Goal: Task Accomplishment & Management: Complete application form

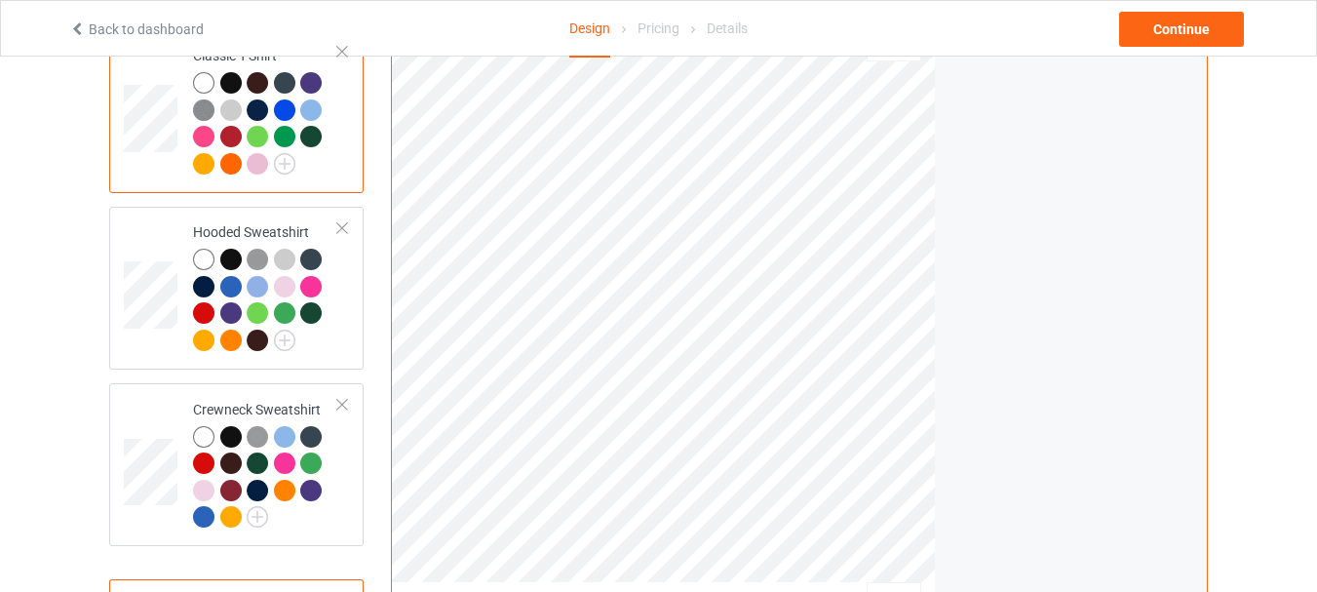
scroll to position [292, 0]
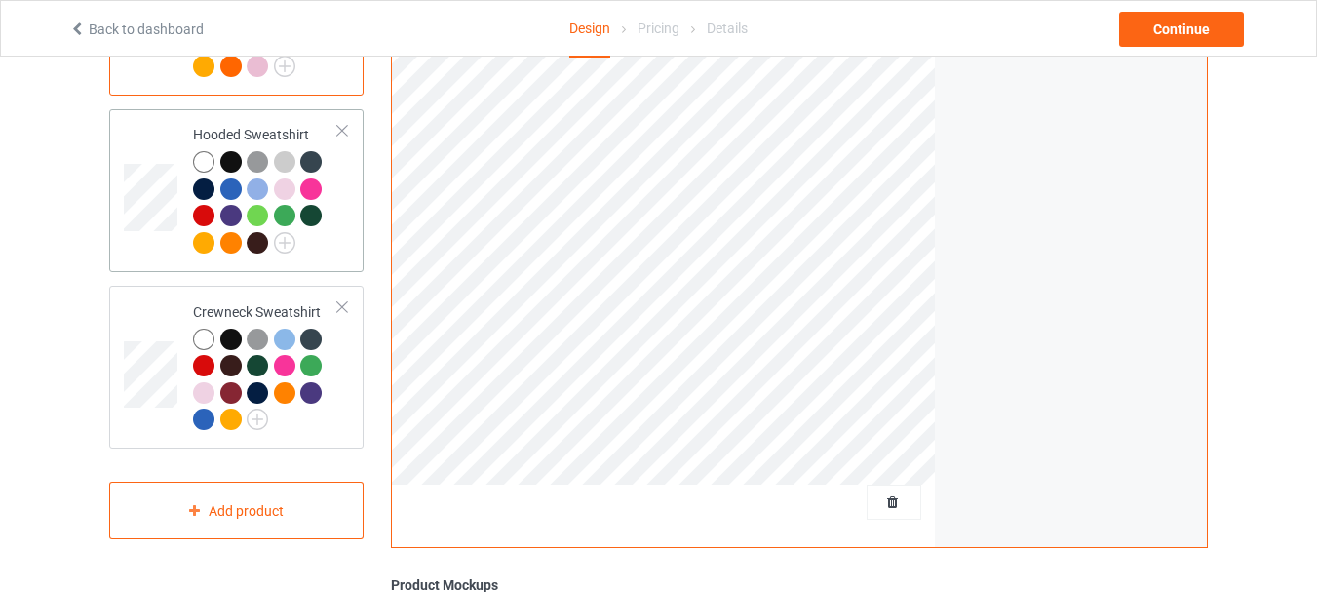
click at [159, 251] on td at bounding box center [153, 190] width 58 height 147
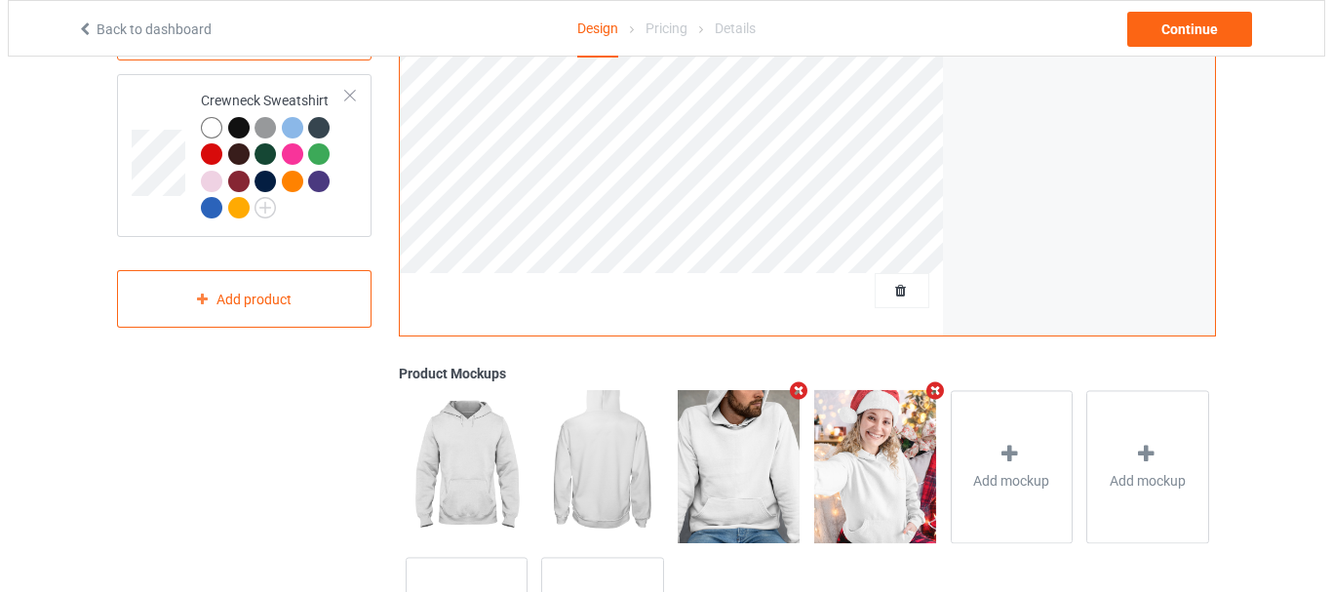
scroll to position [585, 0]
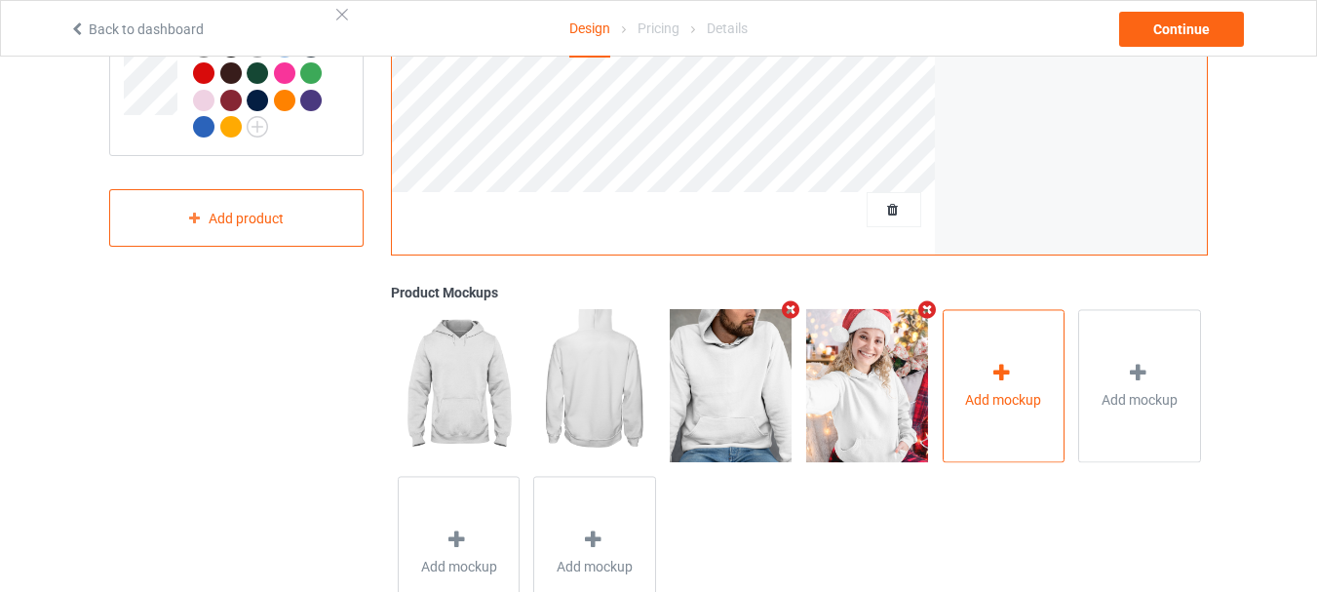
click at [1005, 383] on icon at bounding box center [1002, 373] width 24 height 20
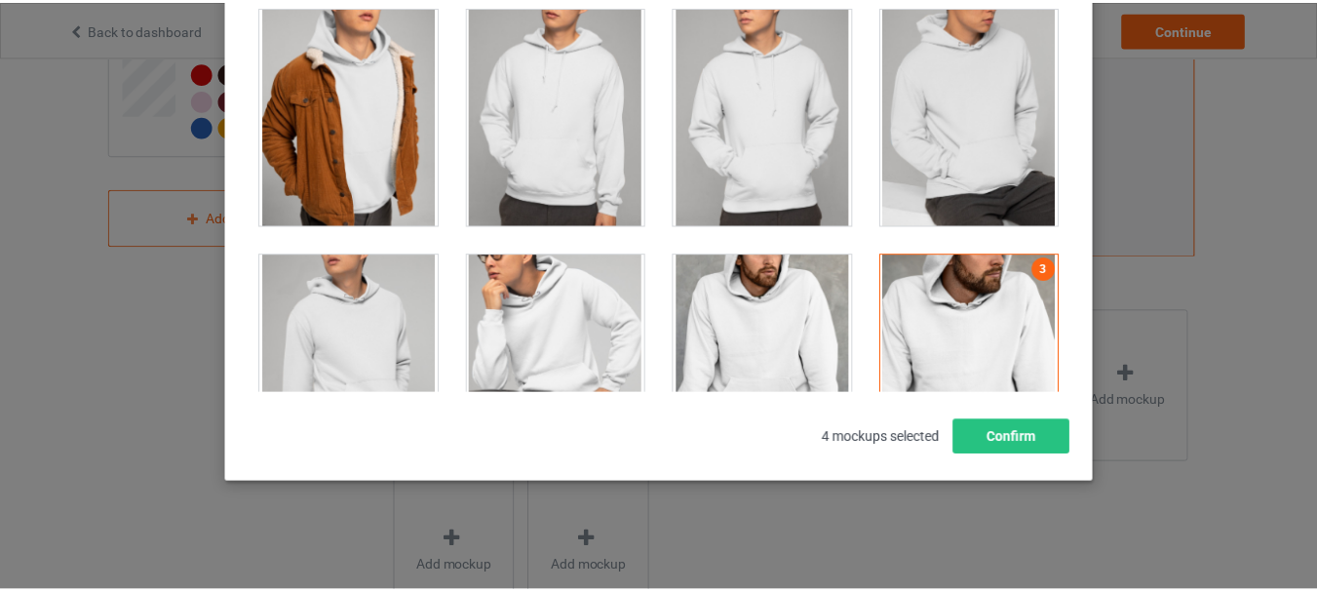
scroll to position [7702, 0]
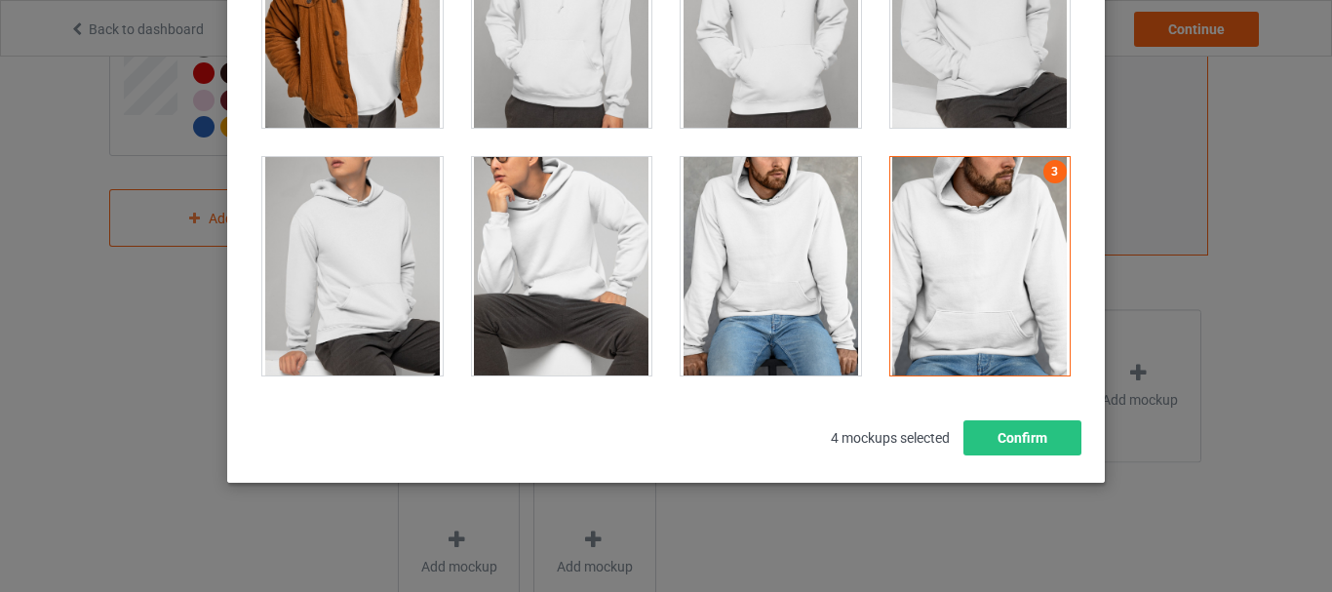
click at [803, 254] on div at bounding box center [771, 266] width 180 height 218
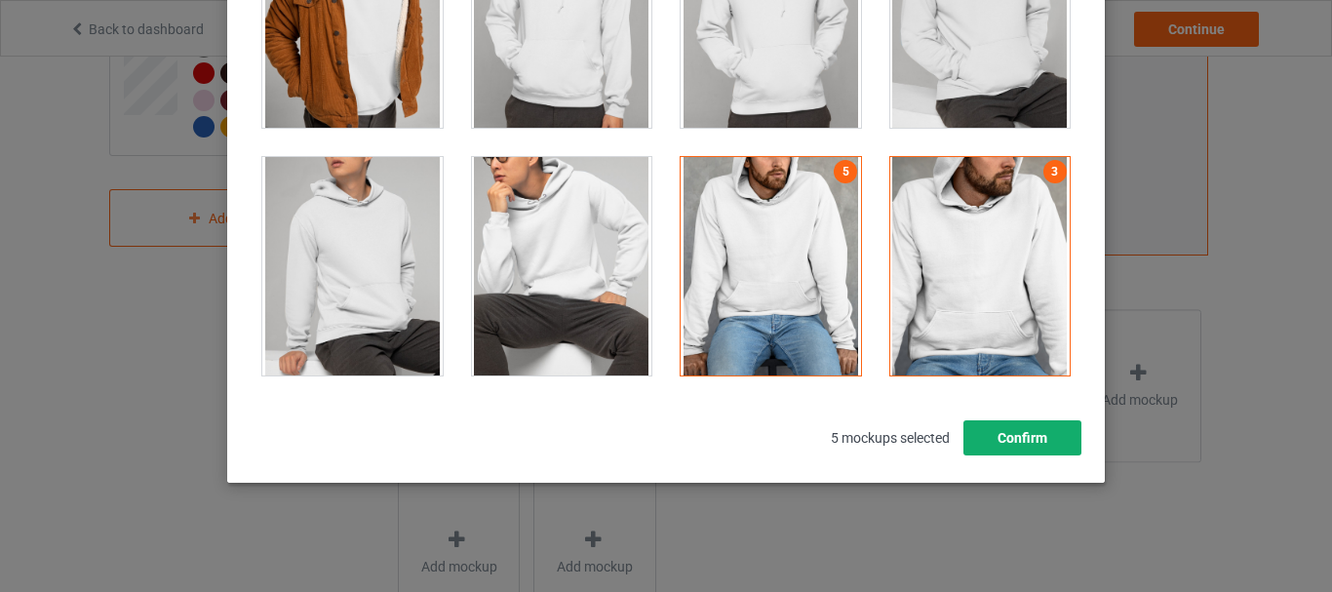
click at [1015, 439] on button "Confirm" at bounding box center [1022, 437] width 118 height 35
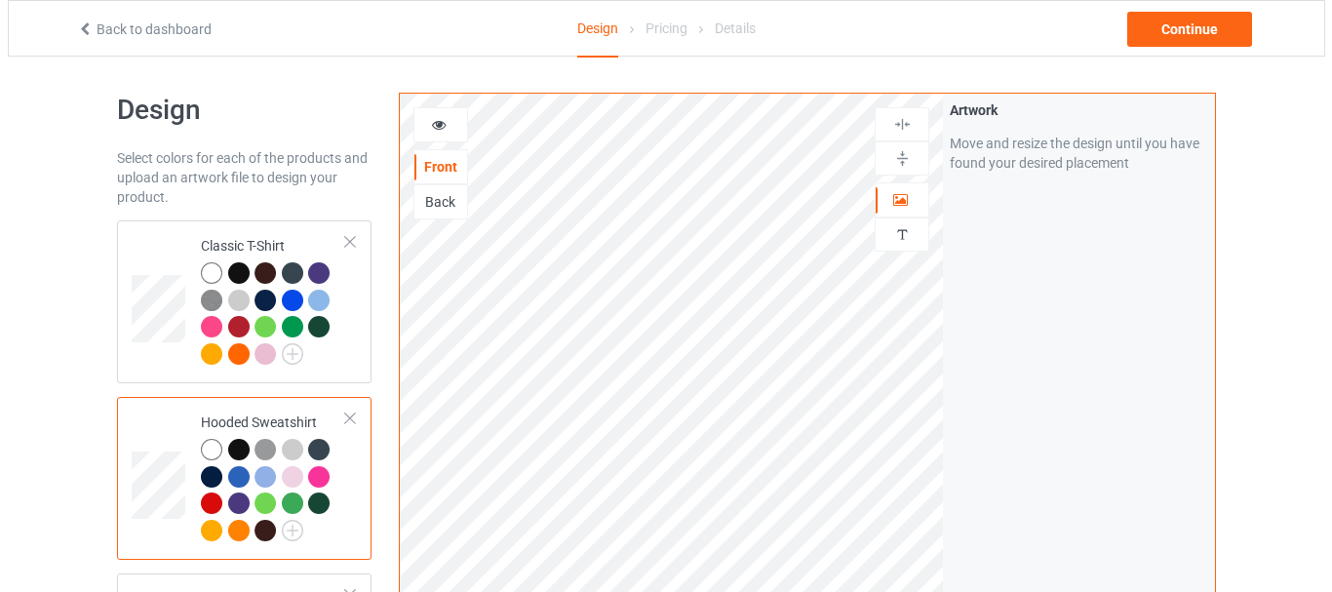
scroll to position [0, 0]
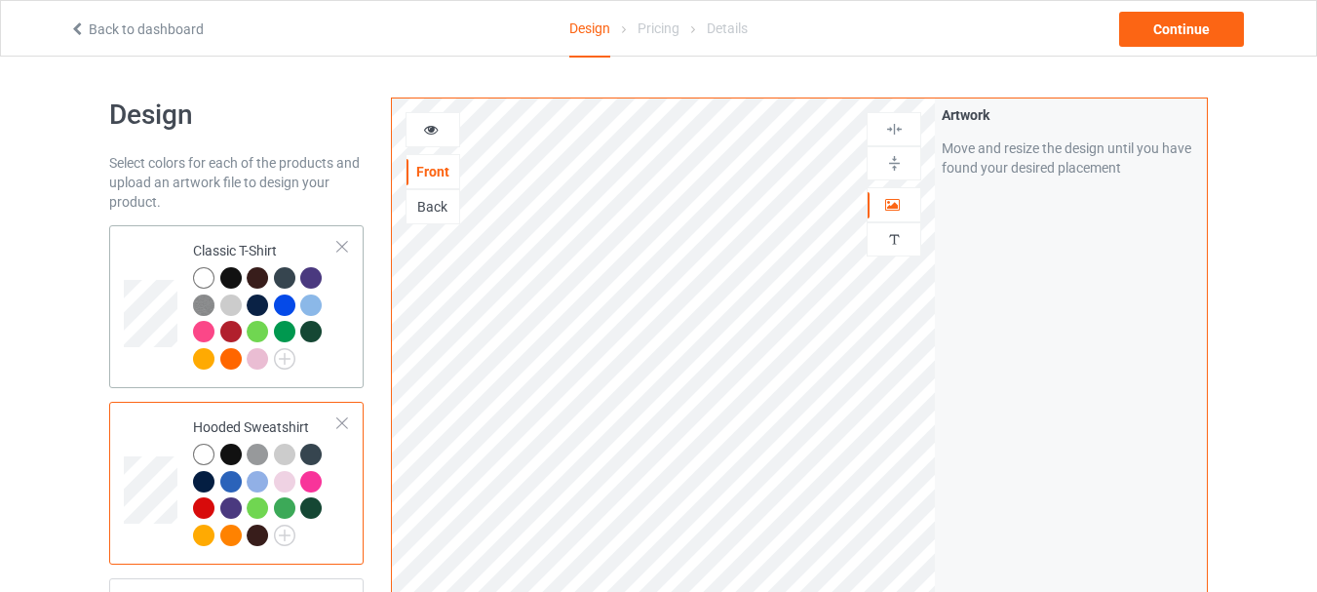
click at [148, 355] on td at bounding box center [153, 306] width 58 height 147
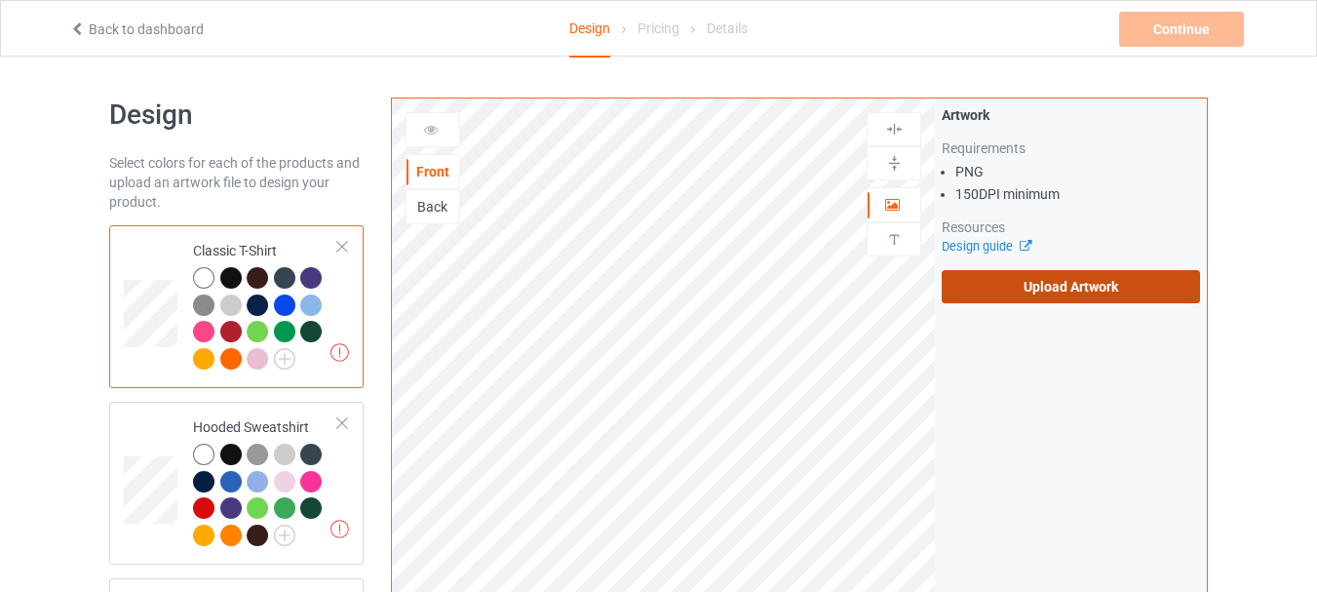
click at [1044, 285] on label "Upload Artwork" at bounding box center [1071, 286] width 258 height 33
click at [0, 0] on input "Upload Artwork" at bounding box center [0, 0] width 0 height 0
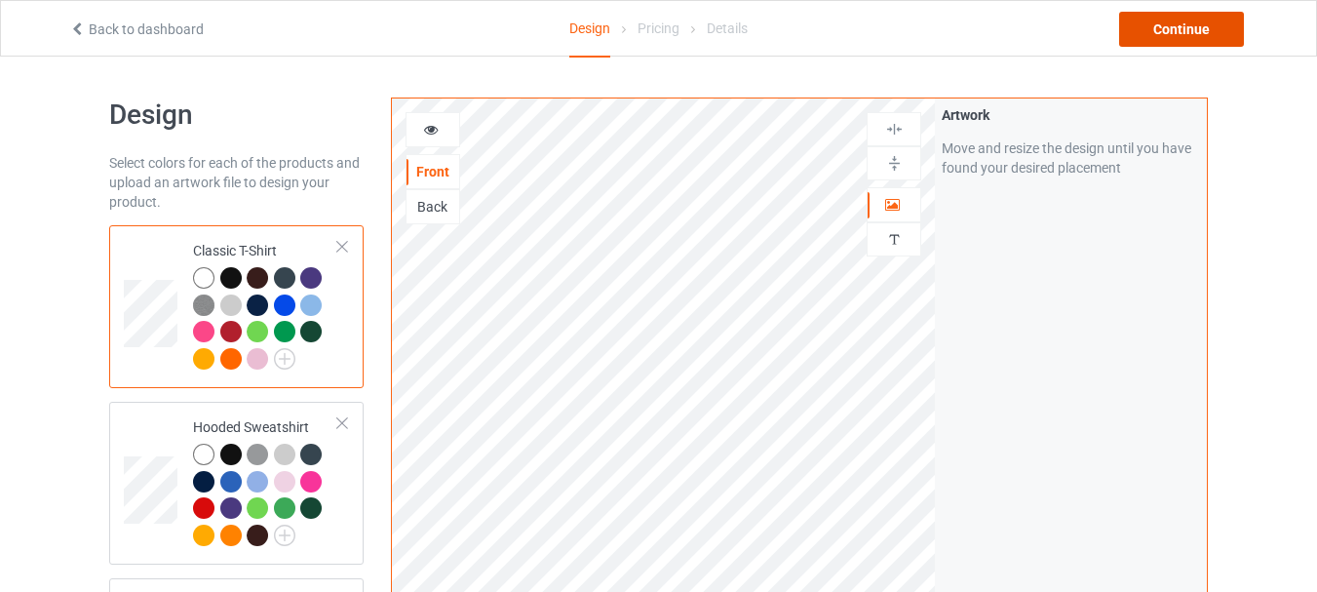
click at [1189, 32] on div "Continue" at bounding box center [1181, 29] width 125 height 35
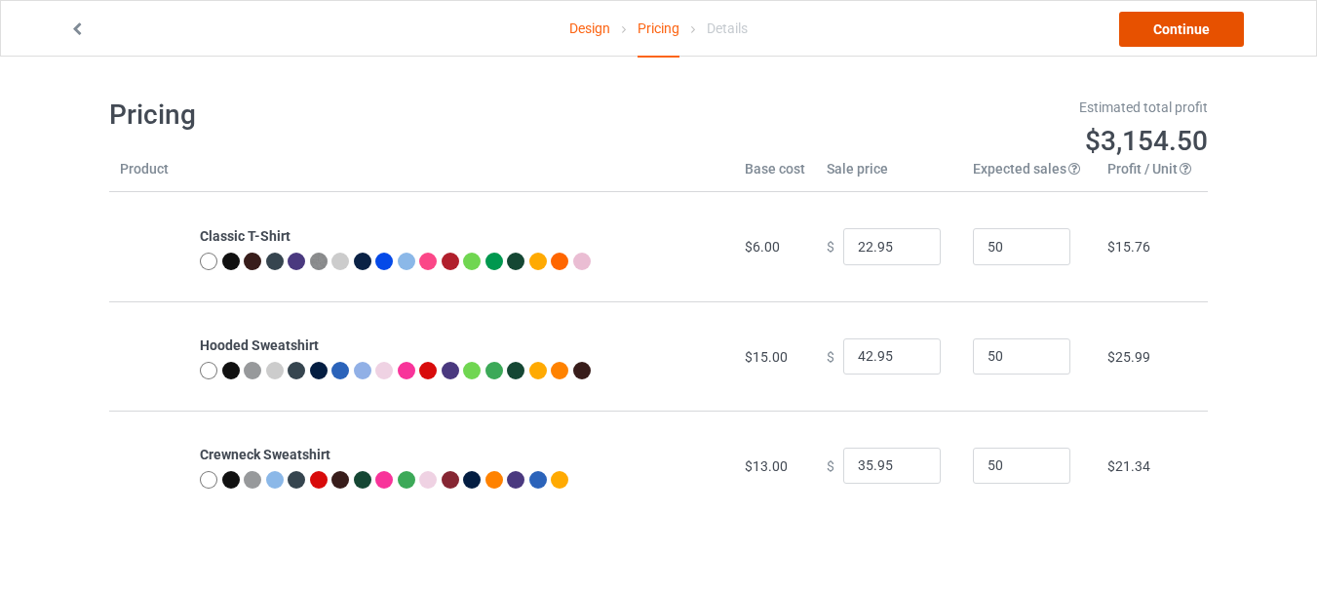
click at [1166, 25] on link "Continue" at bounding box center [1181, 29] width 125 height 35
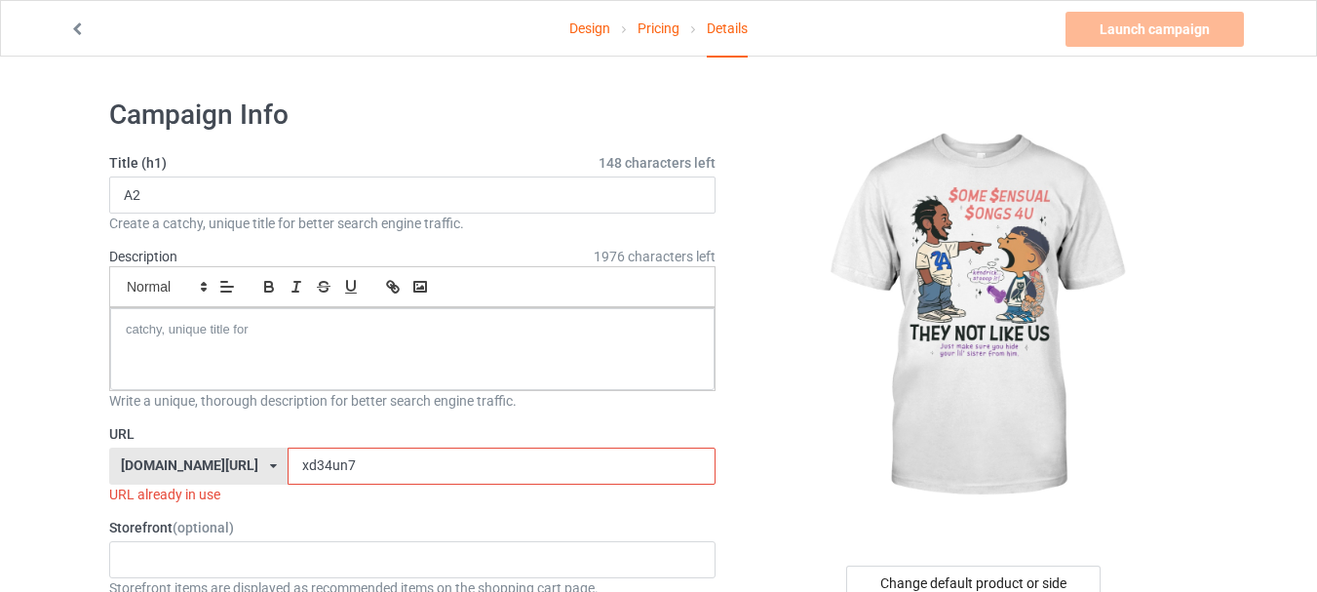
click at [405, 471] on input "xd34un7" at bounding box center [501, 466] width 427 height 37
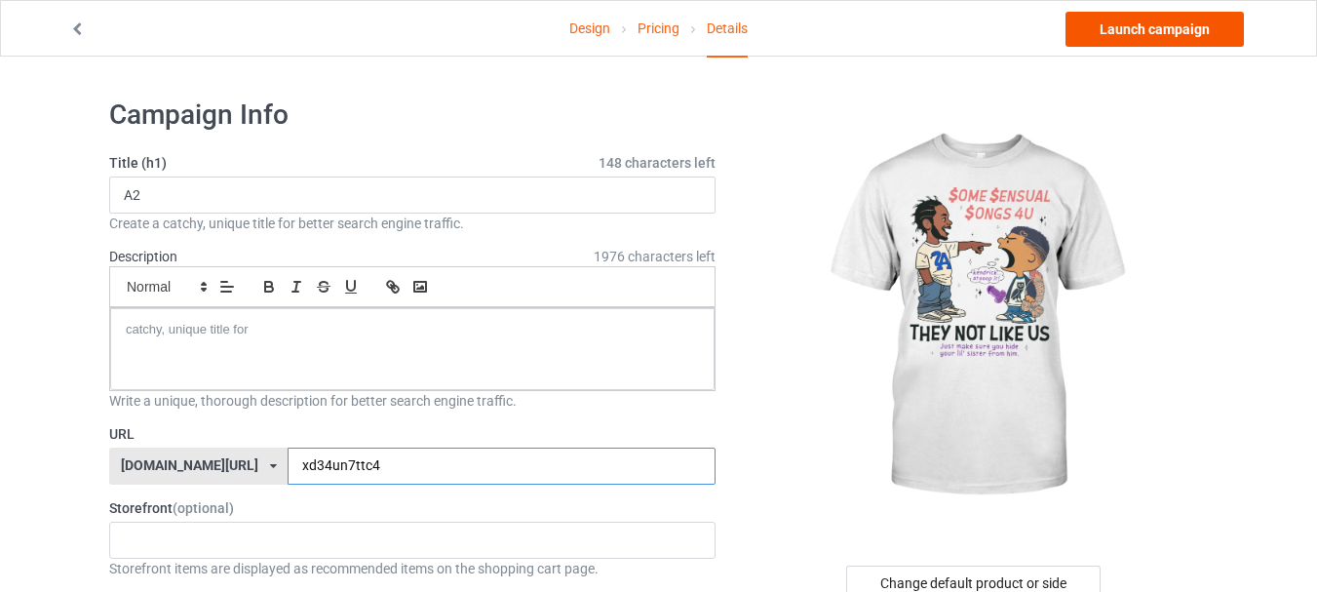
type input "xd34un7ttc4"
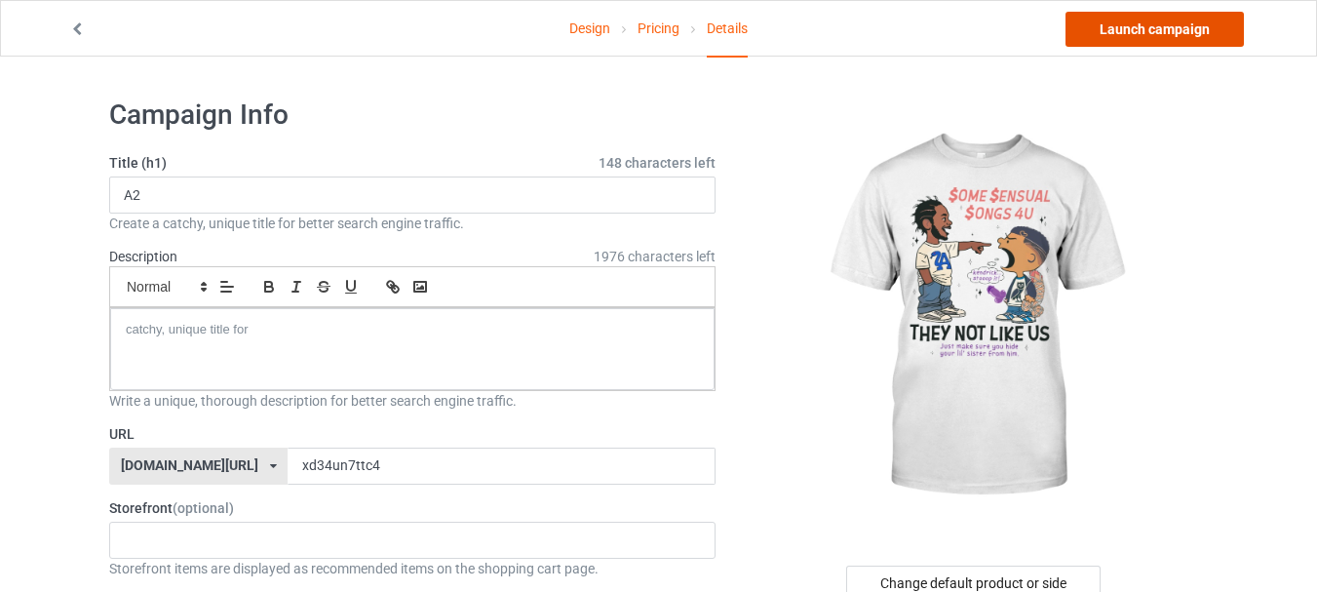
click at [1161, 30] on link "Launch campaign" at bounding box center [1155, 29] width 178 height 35
